Goal: Navigation & Orientation: Understand site structure

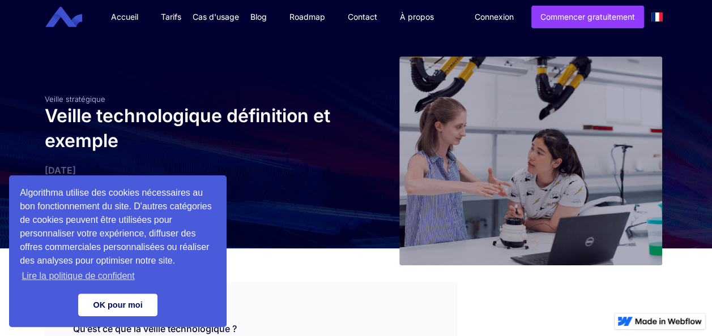
click at [136, 301] on link "OK pour moi" at bounding box center [117, 305] width 79 height 23
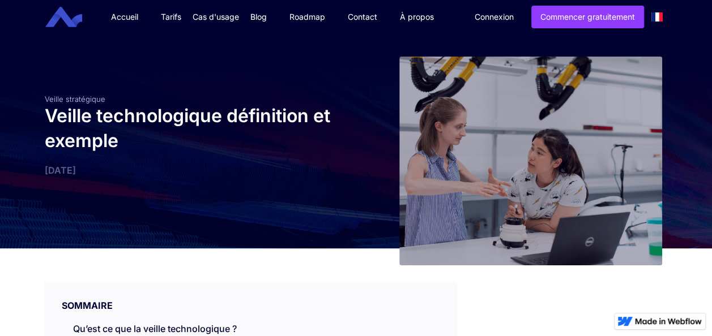
click at [172, 15] on link "Tarifs" at bounding box center [170, 17] width 43 height 34
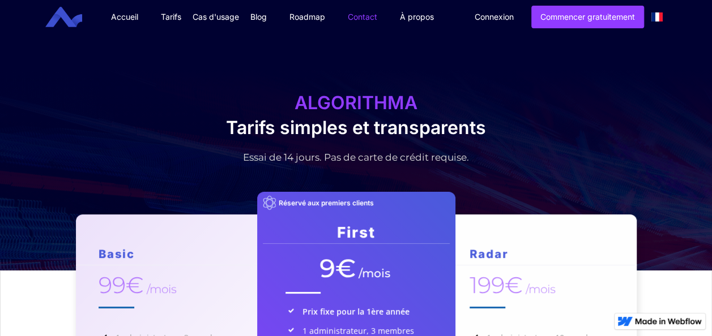
click at [361, 11] on link "Contact" at bounding box center [362, 17] width 52 height 34
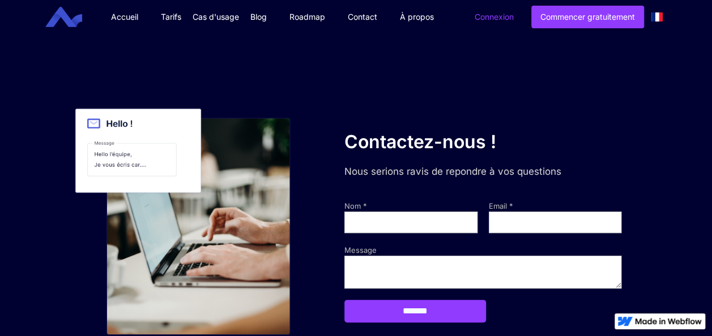
click at [487, 26] on link "Connexion" at bounding box center [494, 17] width 56 height 22
click at [172, 17] on link "Tarifs" at bounding box center [170, 17] width 43 height 34
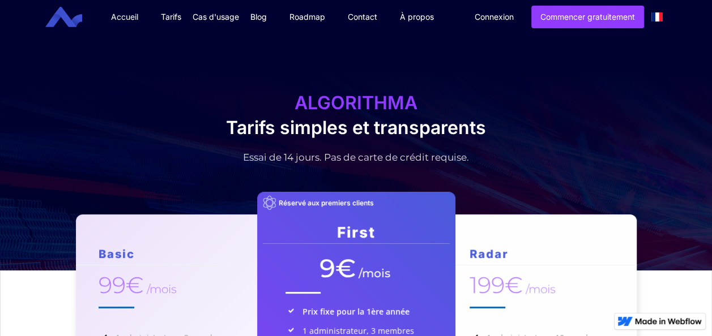
click at [127, 15] on link "Accueil" at bounding box center [125, 17] width 50 height 34
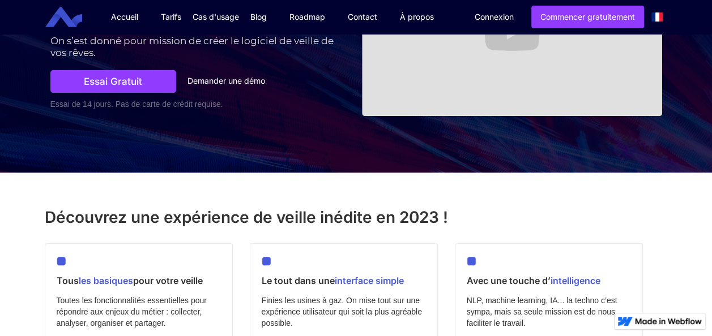
scroll to position [156, 0]
